Goal: Information Seeking & Learning: Learn about a topic

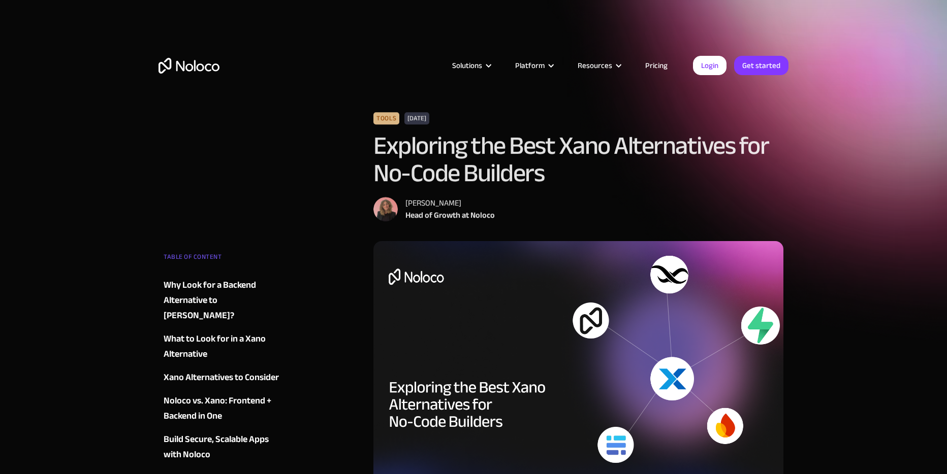
click at [200, 64] on img "home" at bounding box center [188, 66] width 61 height 16
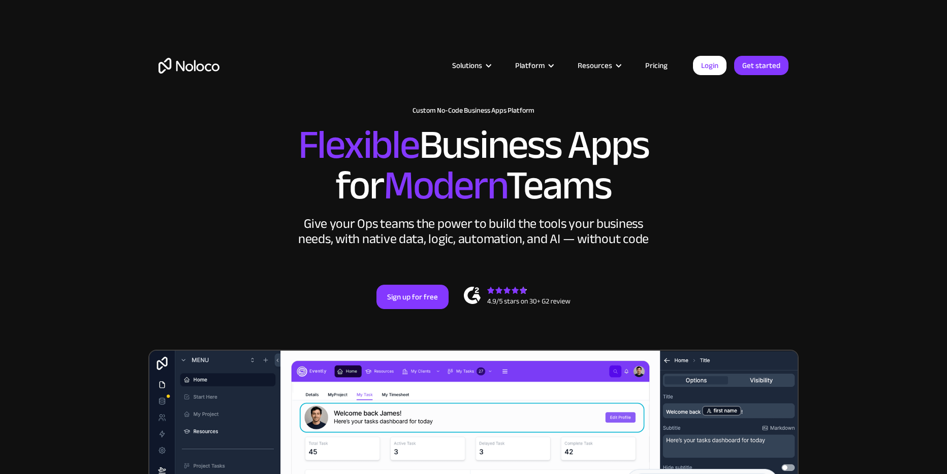
click at [663, 61] on link "Pricing" at bounding box center [656, 65] width 48 height 13
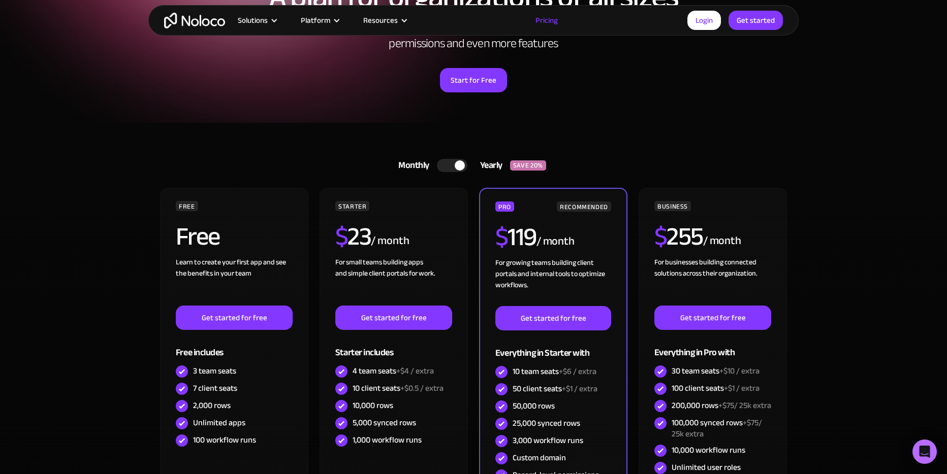
scroll to position [128, 0]
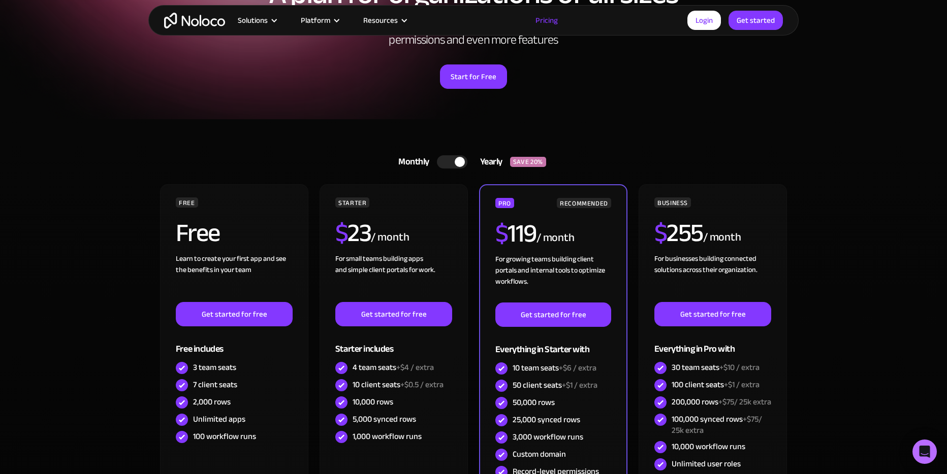
click at [449, 163] on div at bounding box center [452, 161] width 30 height 13
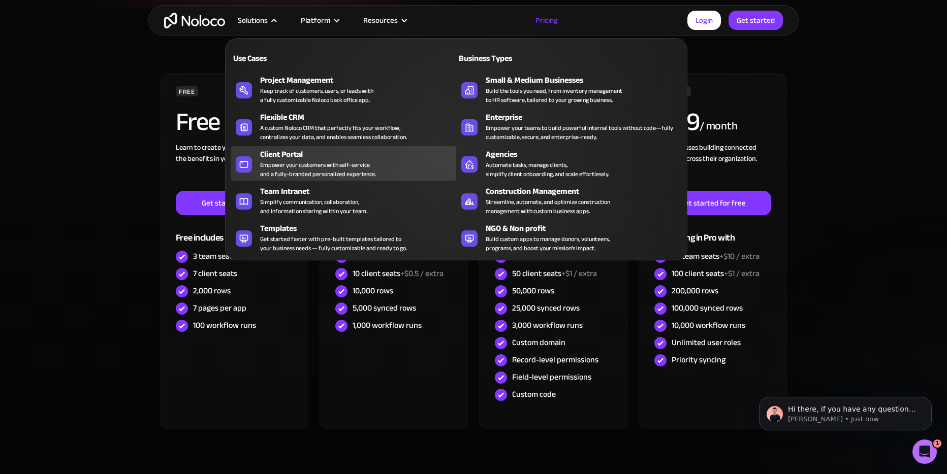
scroll to position [0, 0]
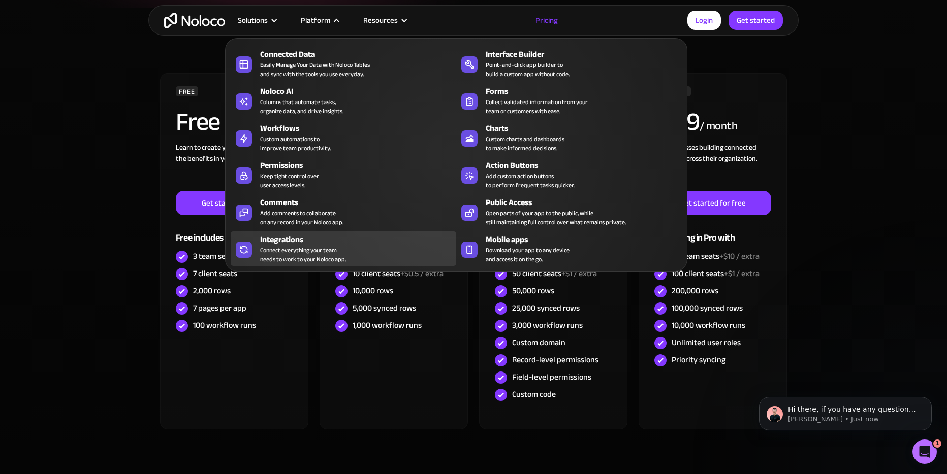
click at [327, 246] on div "Connect everything your team needs to work to your Noloco app." at bounding box center [303, 255] width 86 height 18
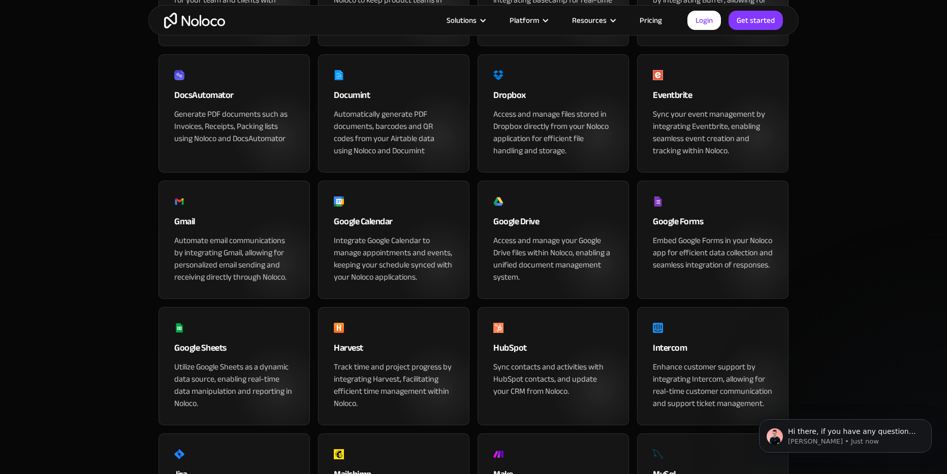
scroll to position [254, 0]
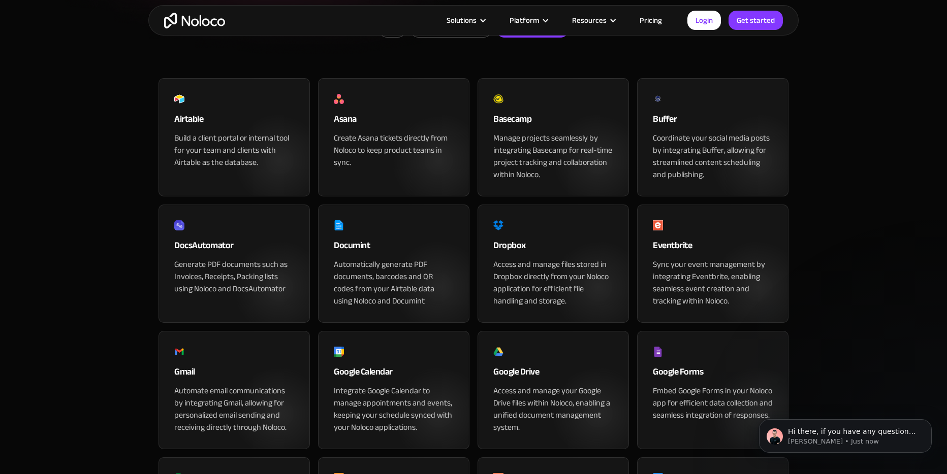
click at [528, 37] on input "Connected Apps" at bounding box center [532, 28] width 73 height 18
checkbox input "true"
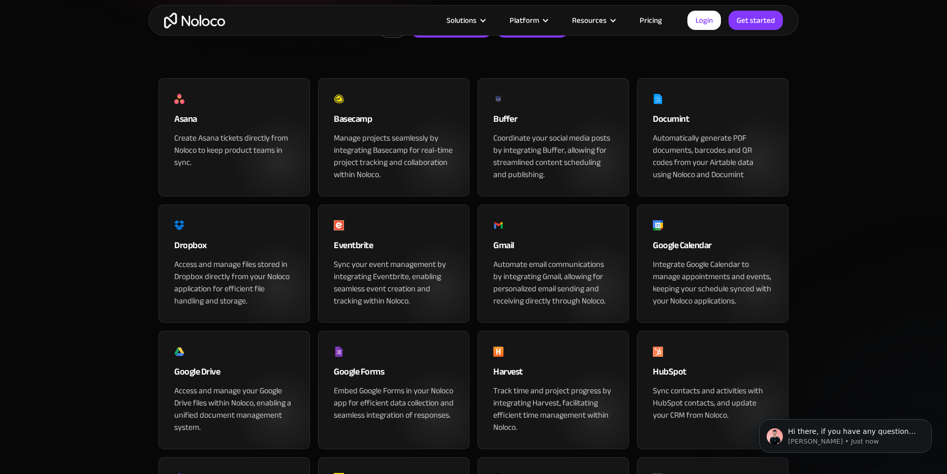
click at [455, 37] on input "Native Integrations" at bounding box center [451, 28] width 82 height 18
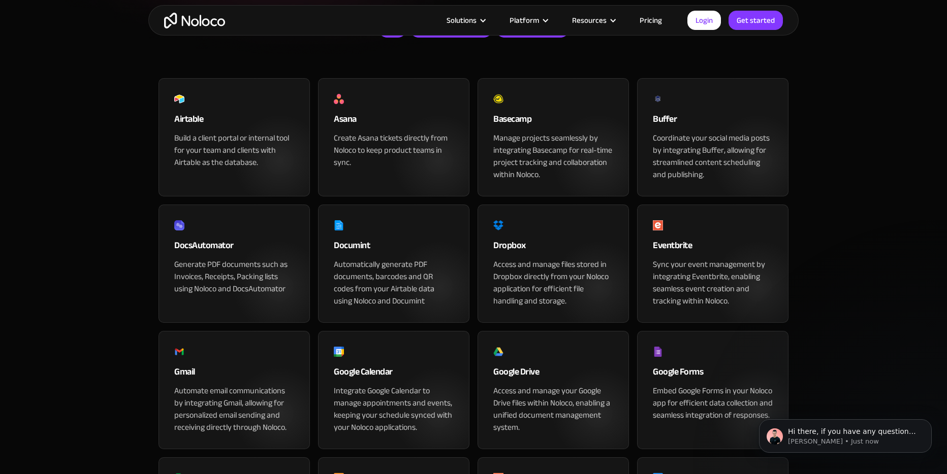
click at [382, 38] on link "All" at bounding box center [392, 27] width 29 height 19
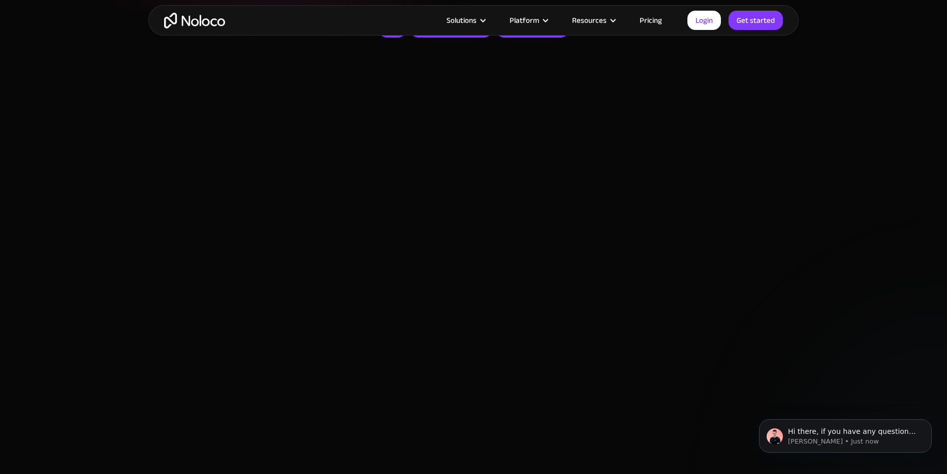
checkbox input "false"
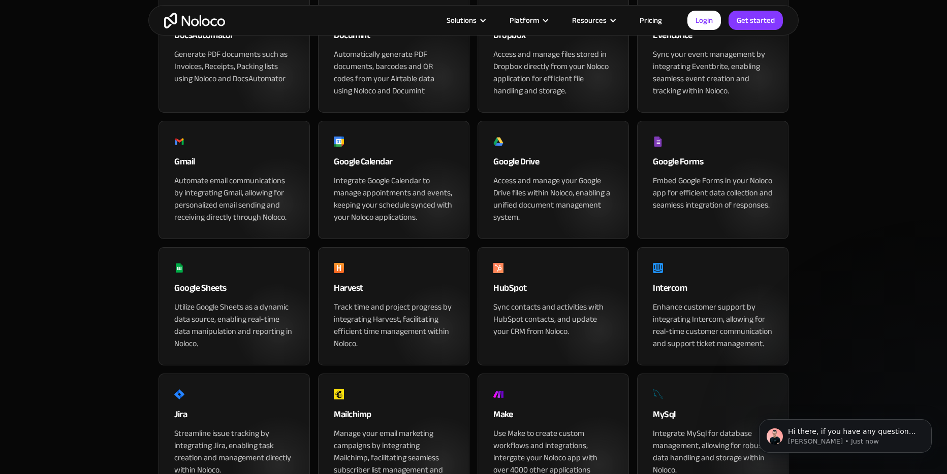
scroll to position [462, 0]
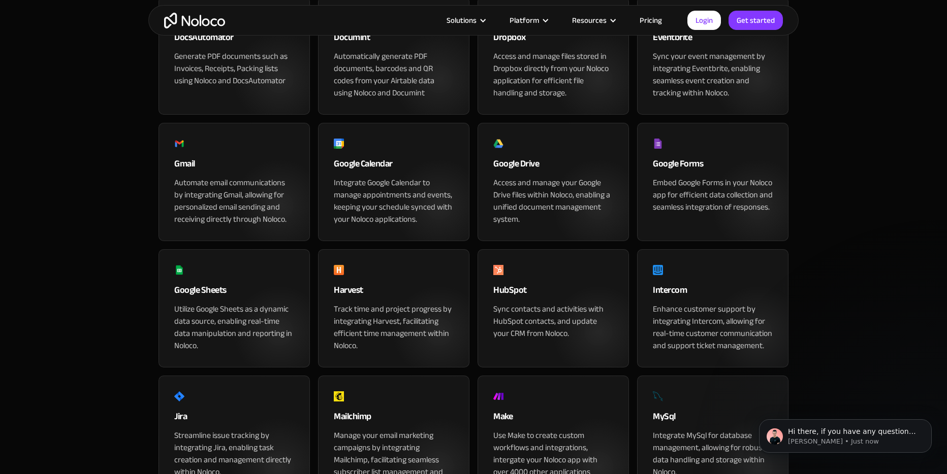
click at [502, 63] on div "Dropbox Access and manage files stored in Dropbox directly from your Noloco app…" at bounding box center [552, 55] width 151 height 118
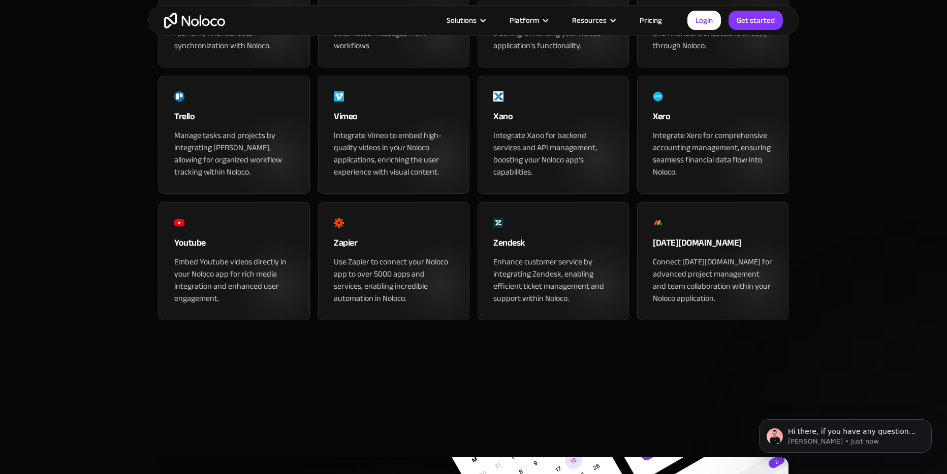
scroll to position [1153, 0]
click at [518, 131] on div "Xano" at bounding box center [553, 120] width 120 height 20
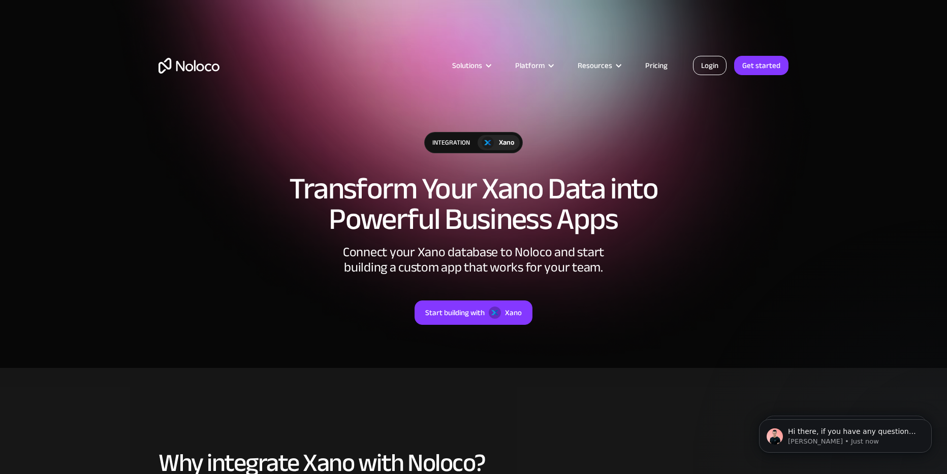
click at [718, 70] on link "Login" at bounding box center [710, 65] width 34 height 19
